Goal: Information Seeking & Learning: Learn about a topic

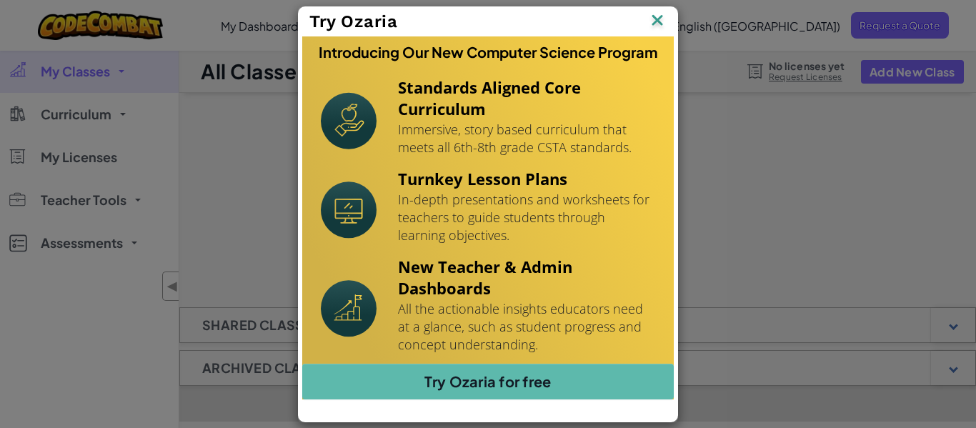
click at [654, 15] on img at bounding box center [657, 21] width 19 height 21
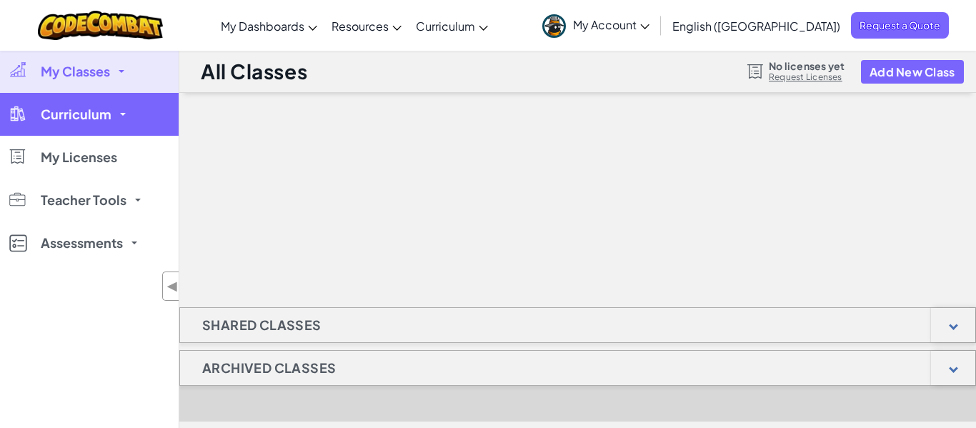
click at [167, 108] on link "Curriculum" at bounding box center [89, 114] width 179 height 43
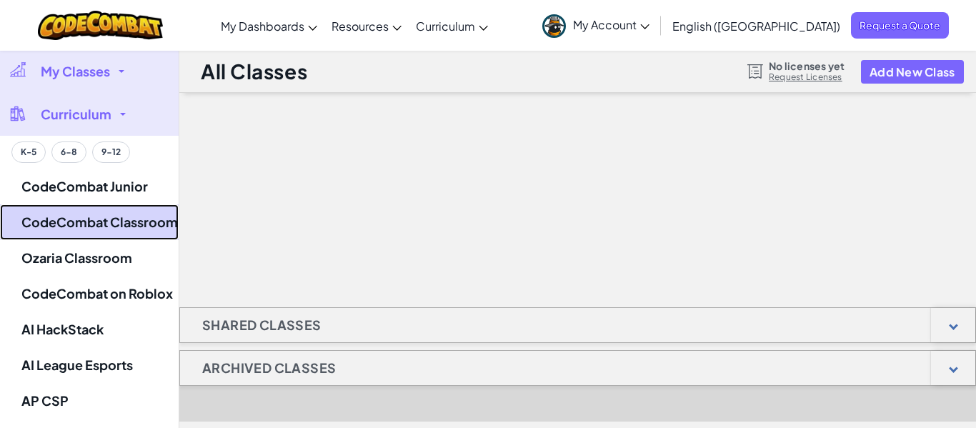
click at [65, 224] on link "CodeCombat Classroom" at bounding box center [89, 222] width 179 height 36
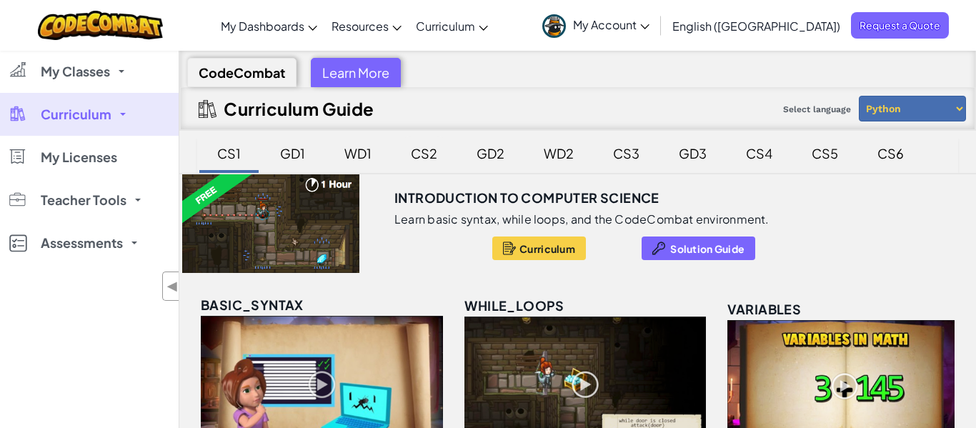
click at [426, 157] on div "CS2" at bounding box center [424, 154] width 55 height 34
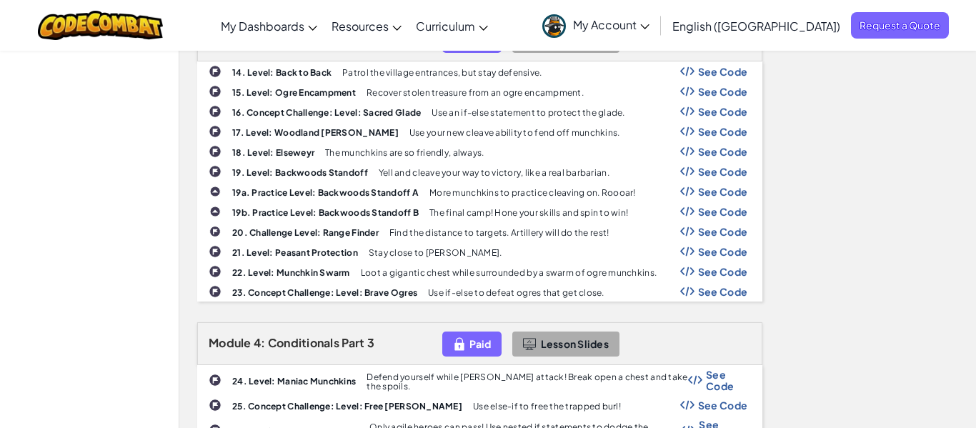
scroll to position [800, 0]
